Goal: Transaction & Acquisition: Download file/media

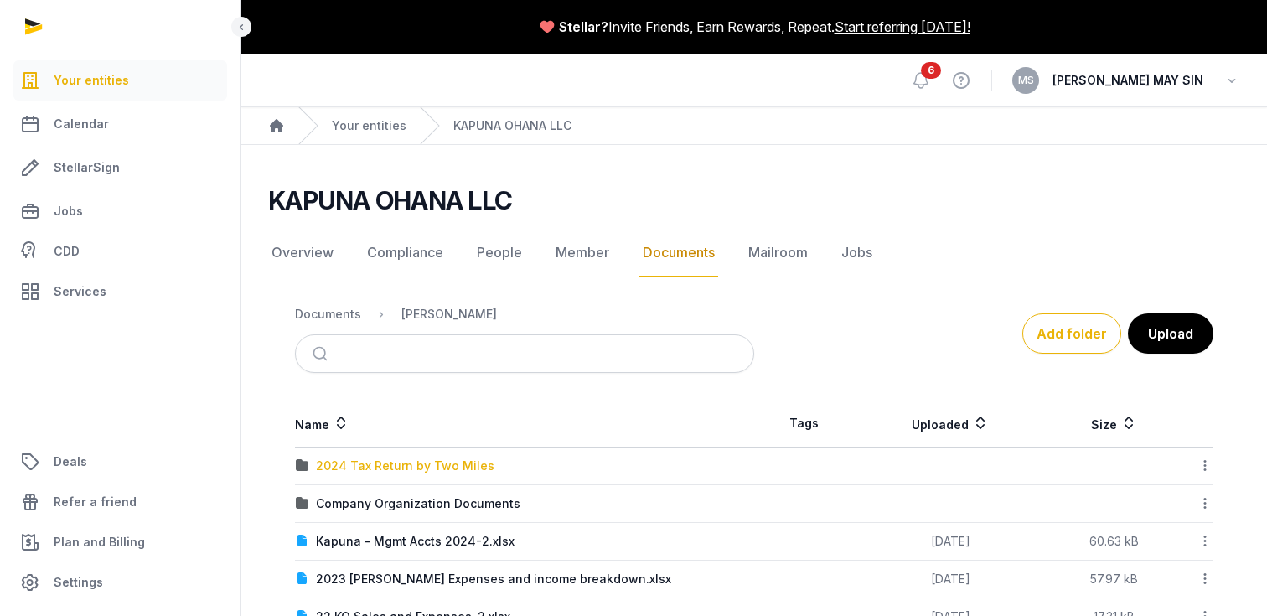
click at [460, 467] on div "2024 Tax Return by Two Miles" at bounding box center [405, 465] width 178 height 17
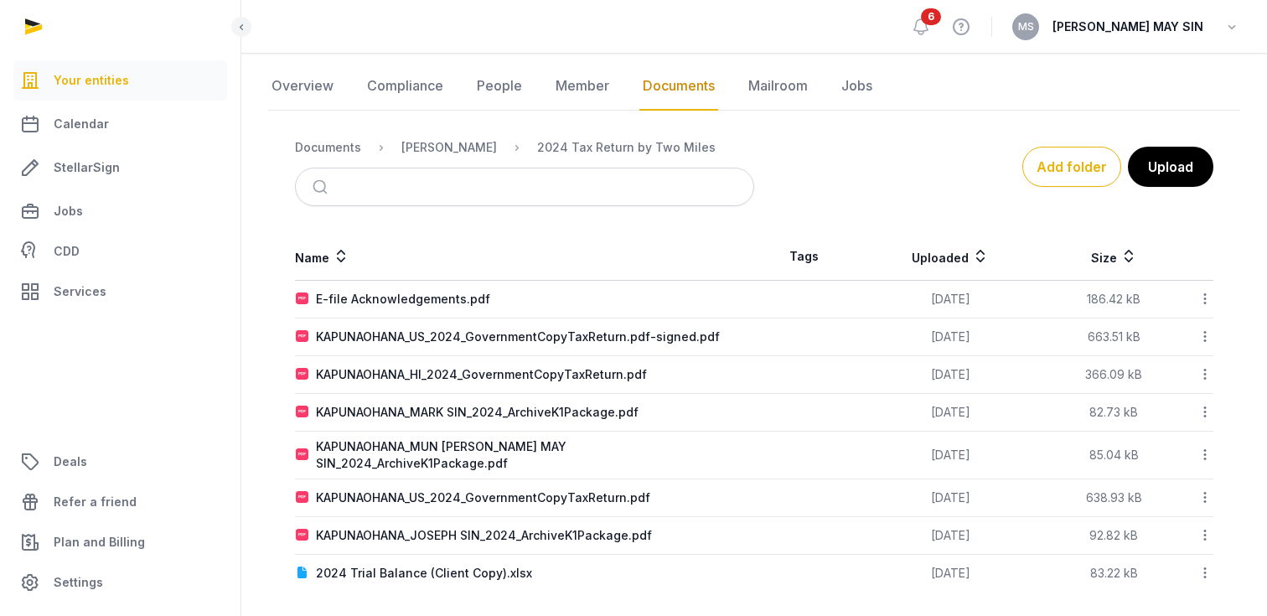
scroll to position [166, 0]
click at [1204, 412] on icon at bounding box center [1204, 413] width 15 height 18
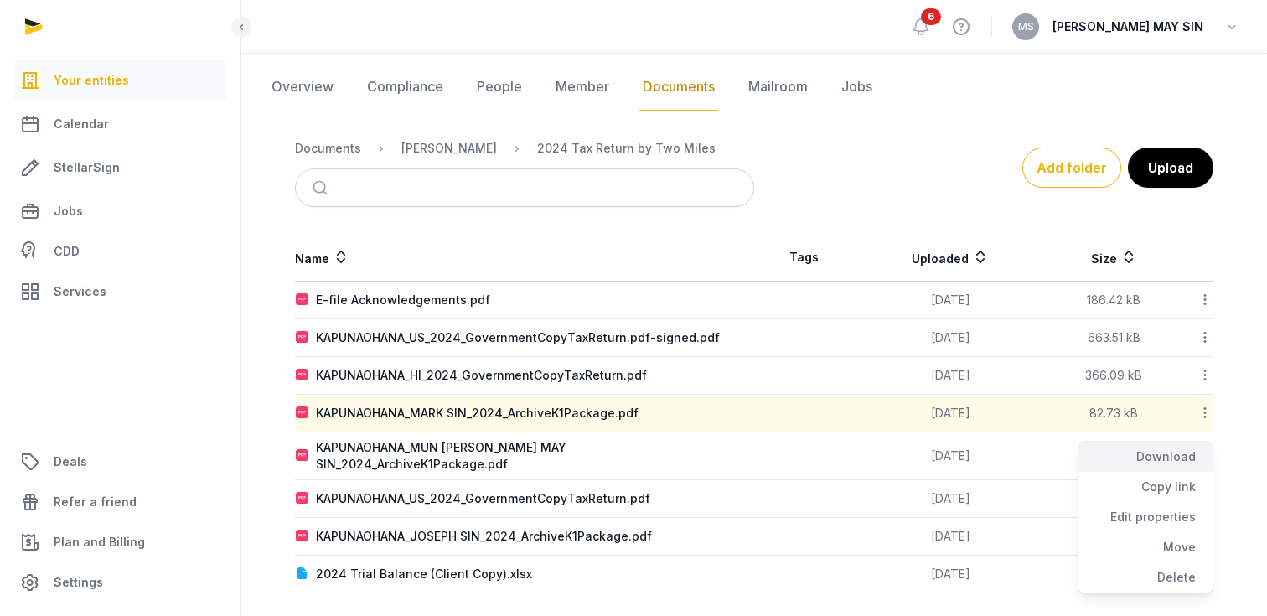
click at [1175, 459] on div "Download" at bounding box center [1145, 457] width 134 height 30
click at [1205, 296] on icon at bounding box center [1204, 300] width 15 height 18
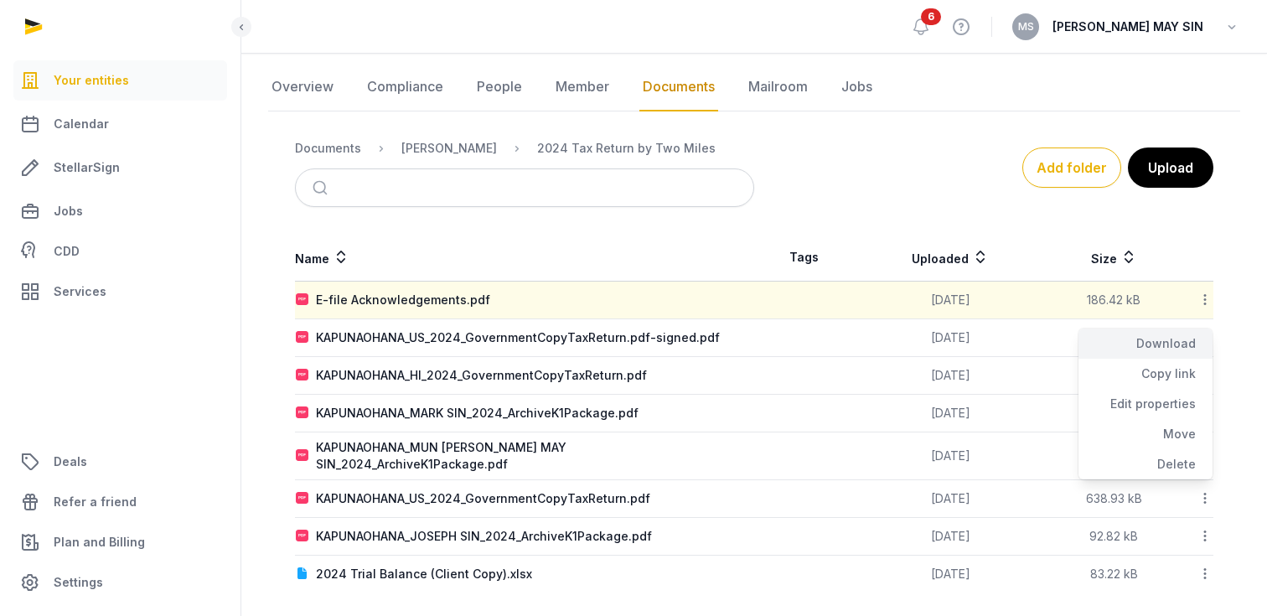
click at [1170, 348] on div "Download" at bounding box center [1145, 343] width 134 height 30
click at [1204, 337] on icon at bounding box center [1204, 337] width 15 height 18
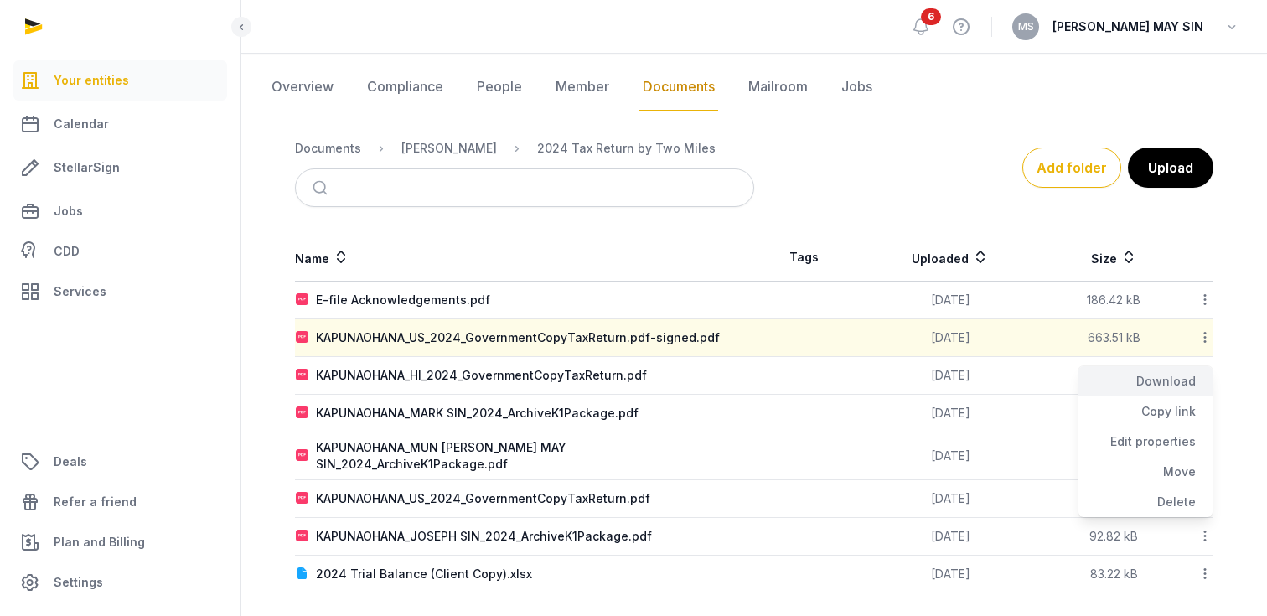
click at [1173, 385] on div "Download" at bounding box center [1145, 381] width 134 height 30
click at [1204, 374] on icon at bounding box center [1204, 375] width 15 height 18
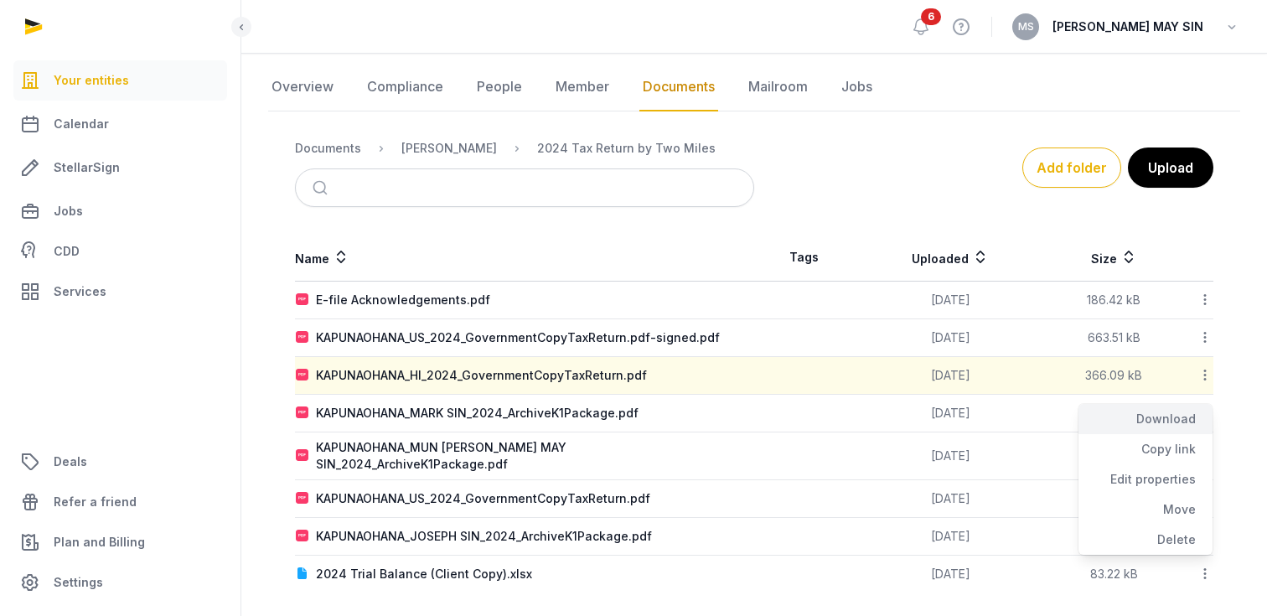
click at [1164, 419] on div "Download" at bounding box center [1145, 419] width 134 height 30
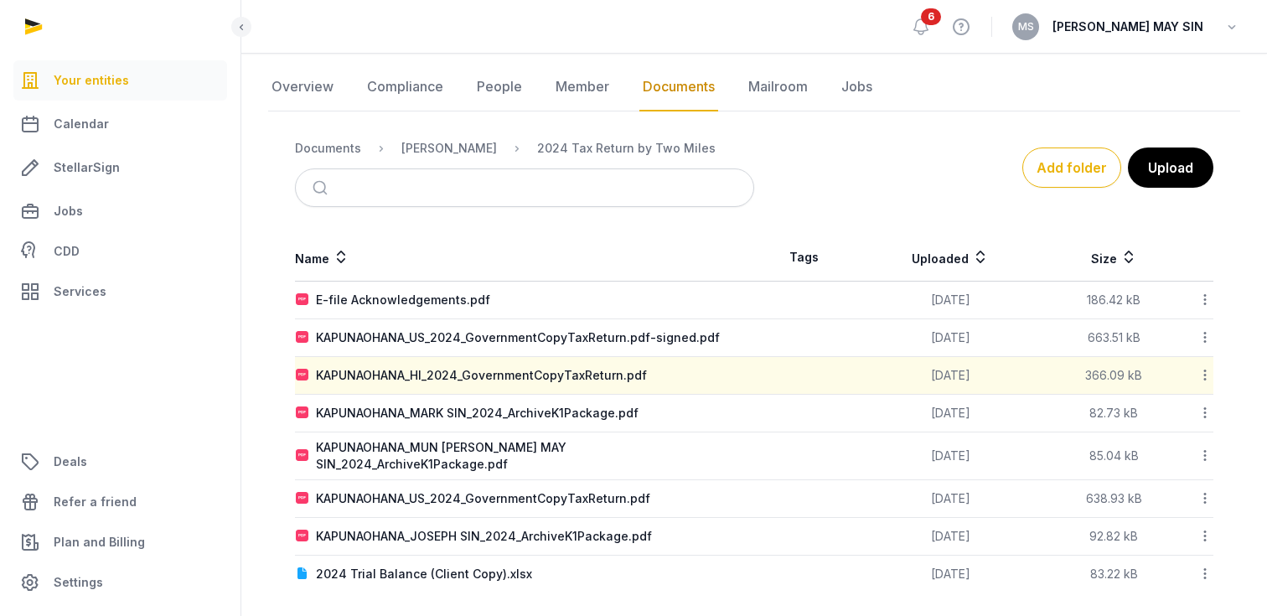
click at [1206, 411] on icon at bounding box center [1204, 413] width 15 height 18
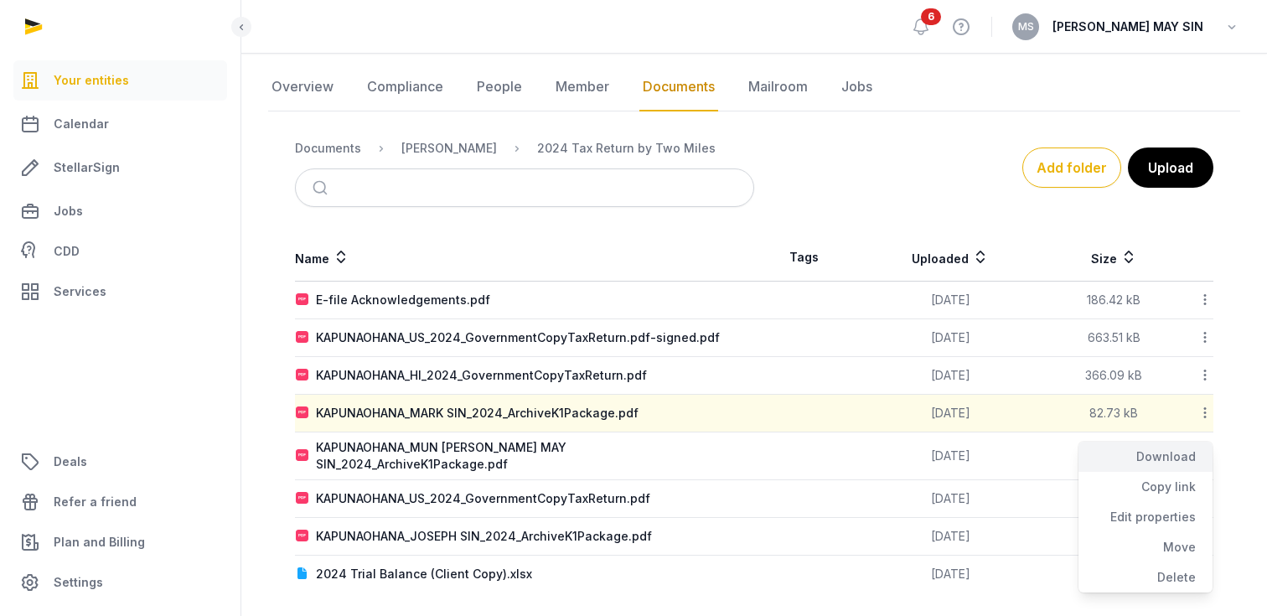
click at [1170, 458] on div "Download" at bounding box center [1145, 457] width 134 height 30
click at [1201, 449] on icon at bounding box center [1204, 456] width 15 height 18
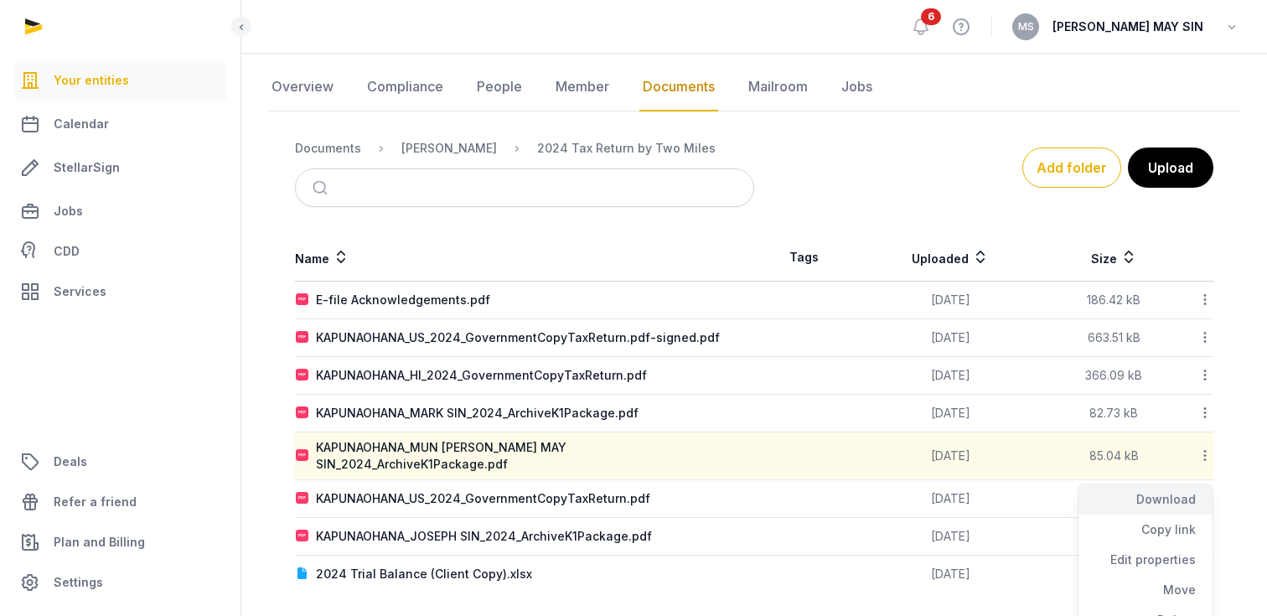
click at [1171, 503] on div "Download" at bounding box center [1145, 499] width 134 height 30
click at [1204, 489] on icon at bounding box center [1204, 498] width 15 height 18
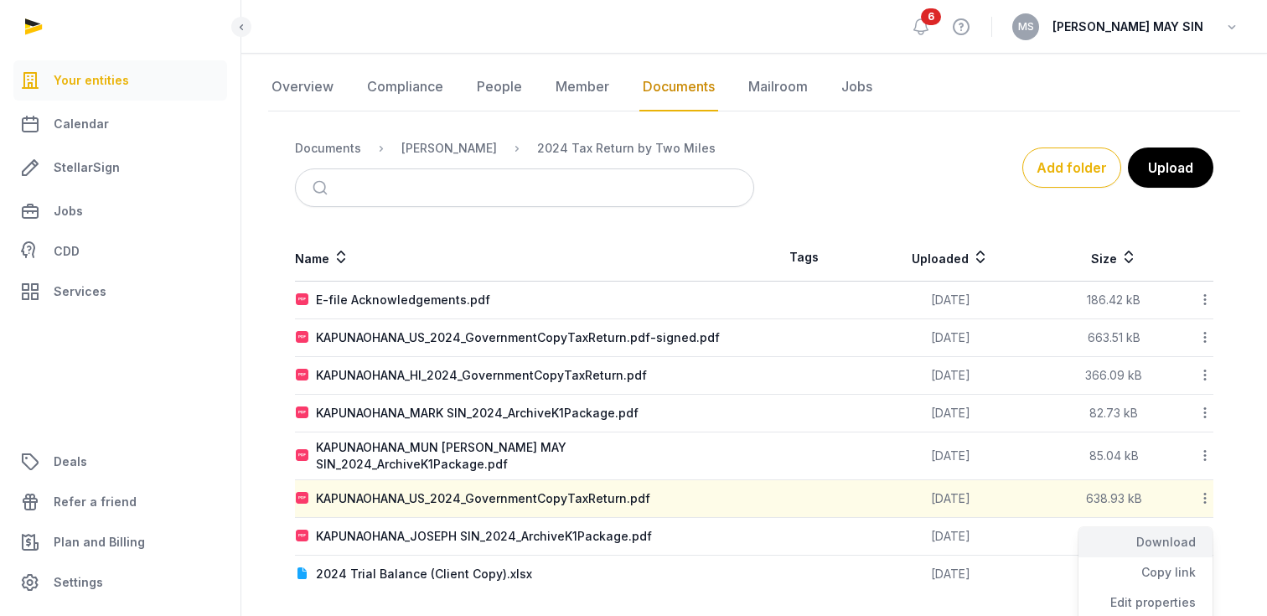
click at [1175, 532] on div "Download" at bounding box center [1145, 542] width 134 height 30
click at [1204, 527] on icon at bounding box center [1204, 536] width 15 height 18
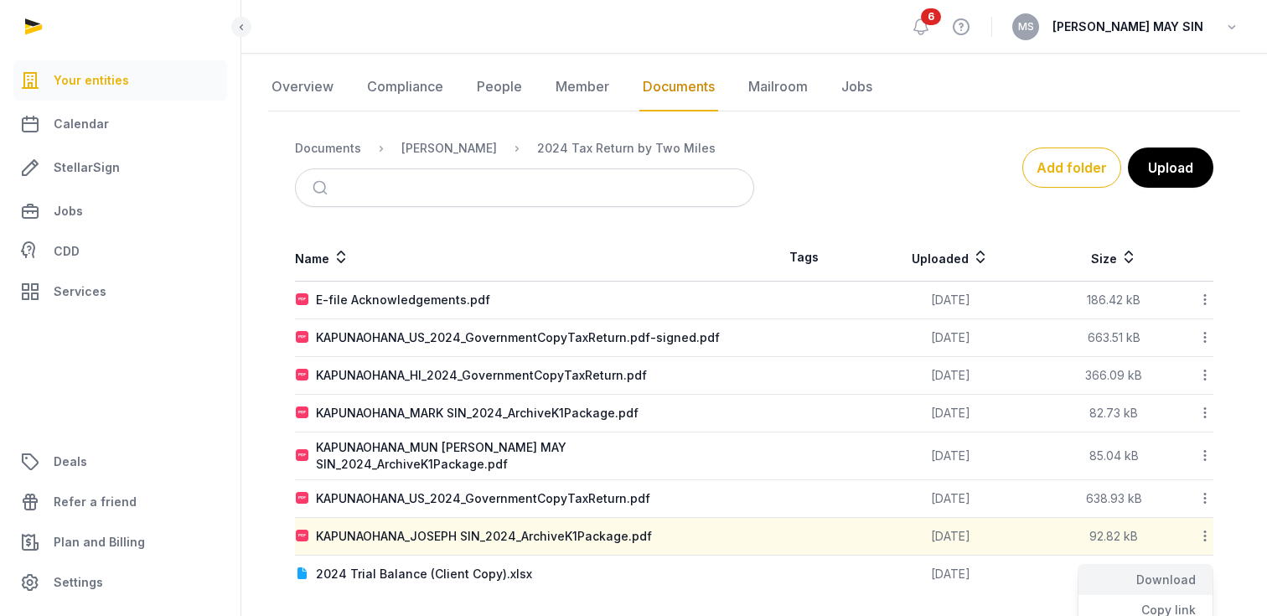
click at [1170, 566] on div "Download" at bounding box center [1145, 580] width 134 height 30
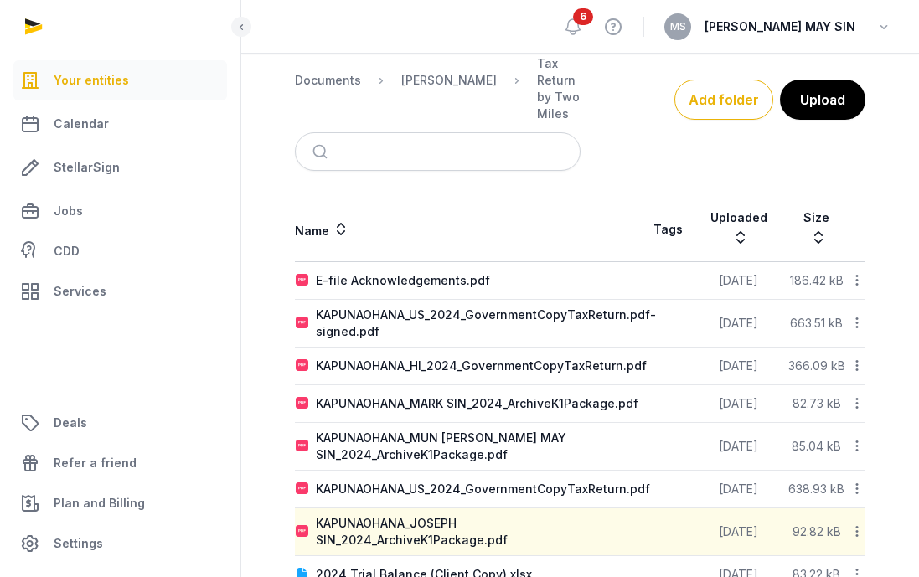
scroll to position [265, 0]
click at [444, 567] on div "2024 Trial Balance (Client Copy).xlsx" at bounding box center [424, 575] width 216 height 17
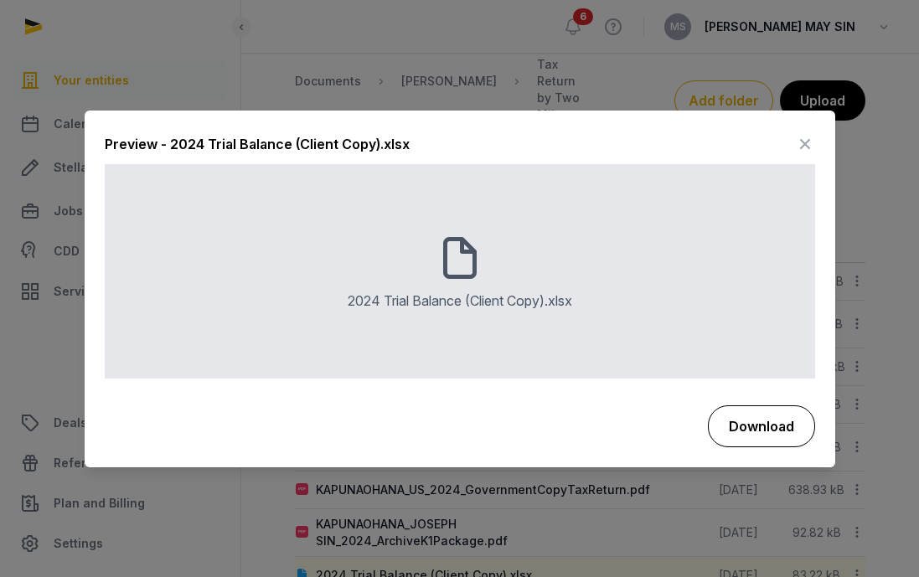
click at [751, 419] on button "Download" at bounding box center [761, 426] width 107 height 42
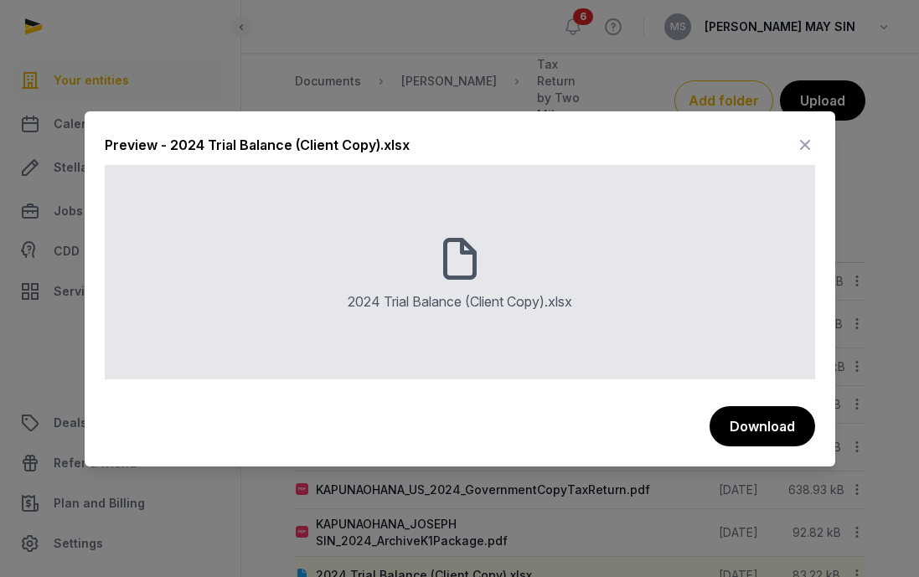
click at [803, 140] on icon at bounding box center [805, 145] width 20 height 27
